Goal: Book appointment/travel/reservation

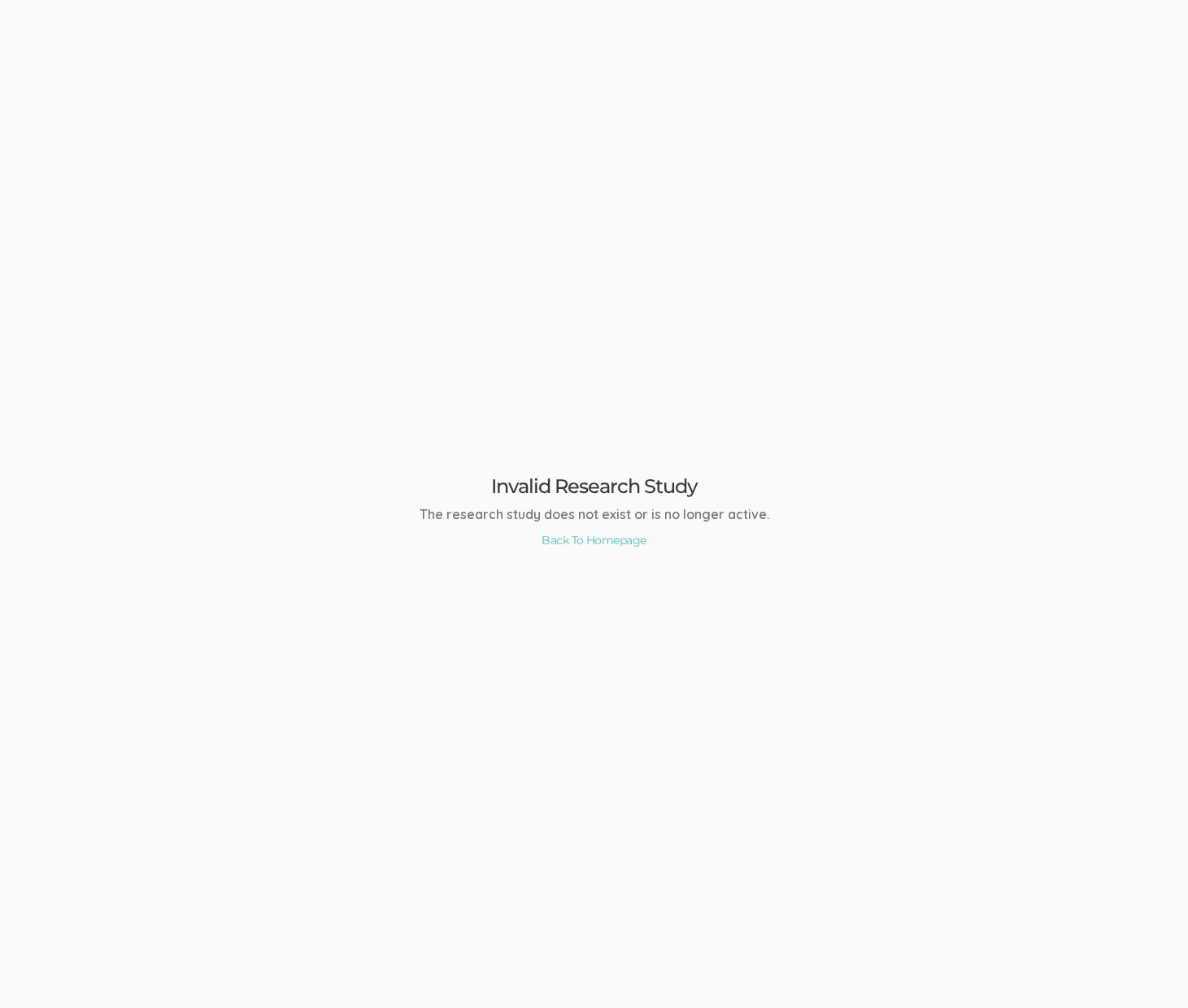
click at [766, 560] on div "Invalid Research Study The research study does not exist or is no longer active…" at bounding box center [594, 504] width 1188 height 1008
click at [199, 242] on div "Invalid Case Study The case study does not exist. Back To Homepage" at bounding box center [594, 504] width 1188 height 1008
click at [915, 323] on div "Invalid Case Study The case study does not exist. Back To Homepage" at bounding box center [594, 504] width 1188 height 1008
click at [922, 845] on div "Invalid Case Study The case study does not exist. Back To Homepage" at bounding box center [594, 504] width 1188 height 1008
click at [865, 465] on div "Qualitative Is Under Maintenance This page will automatically show the app when…" at bounding box center [594, 504] width 1188 height 1008
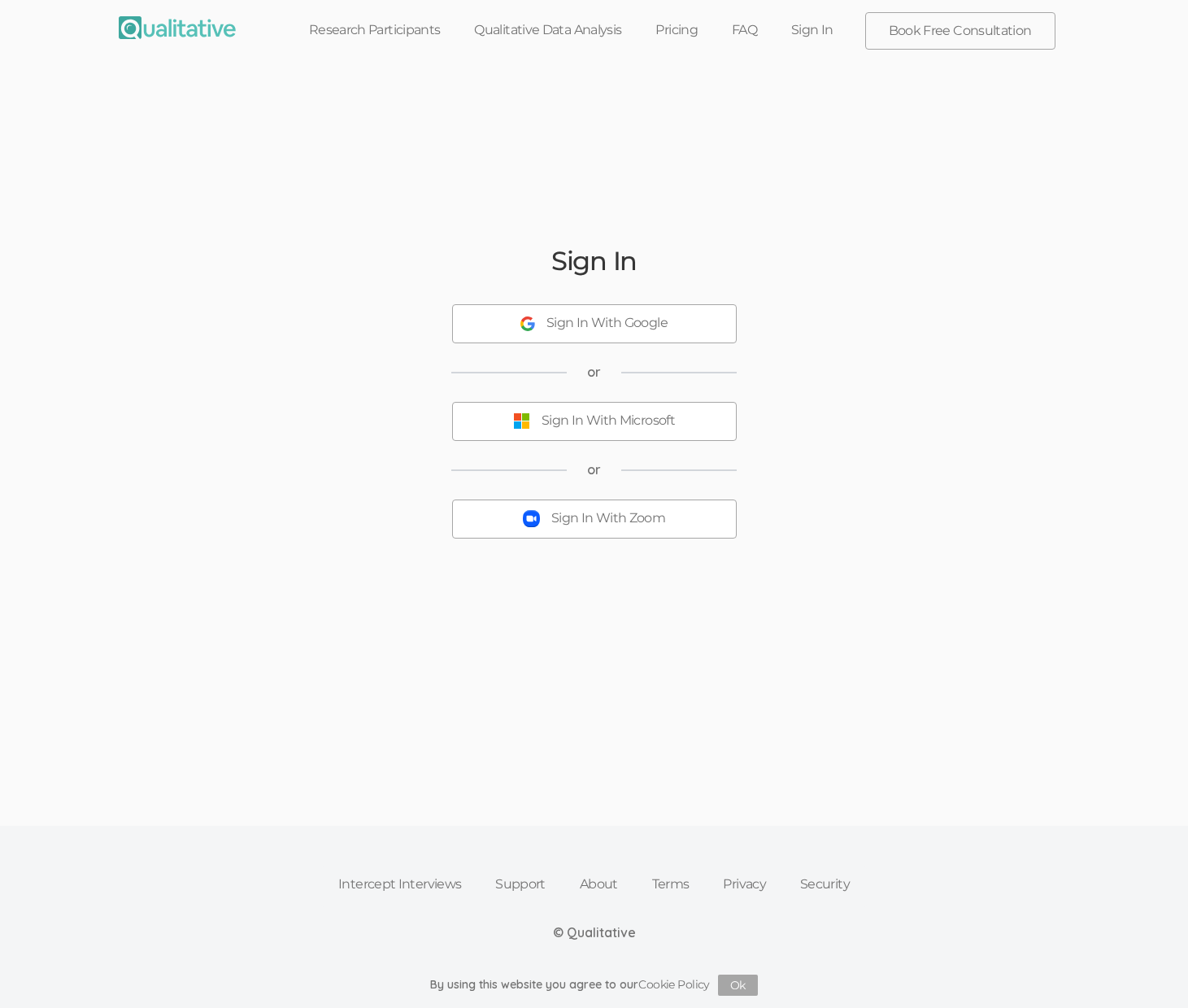
click at [904, 30] on link "Book Free Consultation" at bounding box center [960, 31] width 189 height 36
click at [799, 609] on div "Sign In Sign In With Google or Sign In With Microsoft or Sign In With Zoom" at bounding box center [594, 407] width 976 height 676
click at [413, 25] on link "Research Participants" at bounding box center [375, 30] width 166 height 36
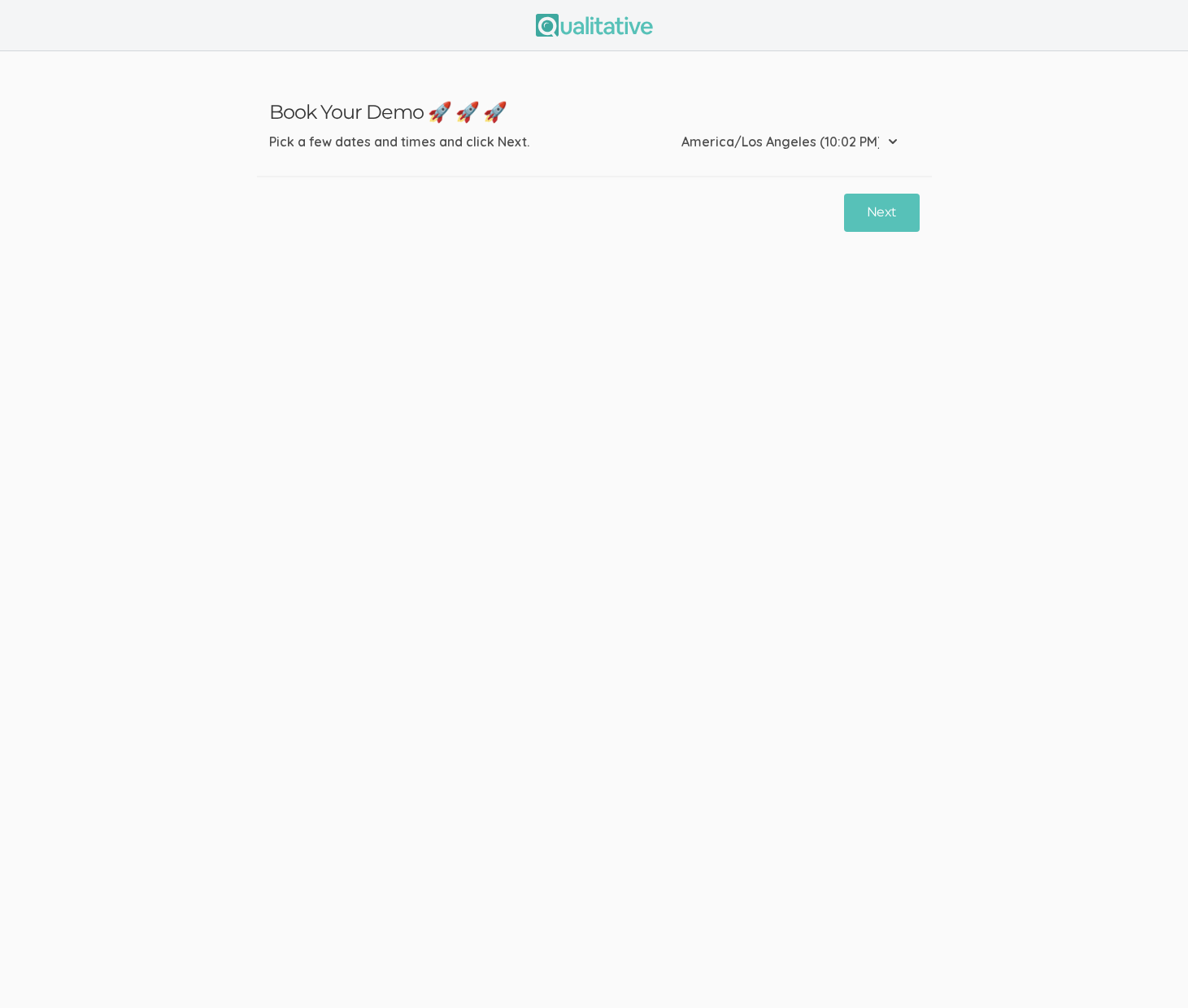
click at [836, 877] on ui-view "Book Your Demo 🚀 🚀 🚀 Pick a few dates and times and click Next. Etc/GMT-14 (7:0…" at bounding box center [594, 504] width 1188 height 1008
click at [737, 525] on ui-view "Book Your Demo 🚀 🚀 🚀 Pick a few dates and times and click Next. Etc/GMT-14 (7:0…" at bounding box center [594, 504] width 1188 height 1008
